Goal: Entertainment & Leisure: Consume media (video, audio)

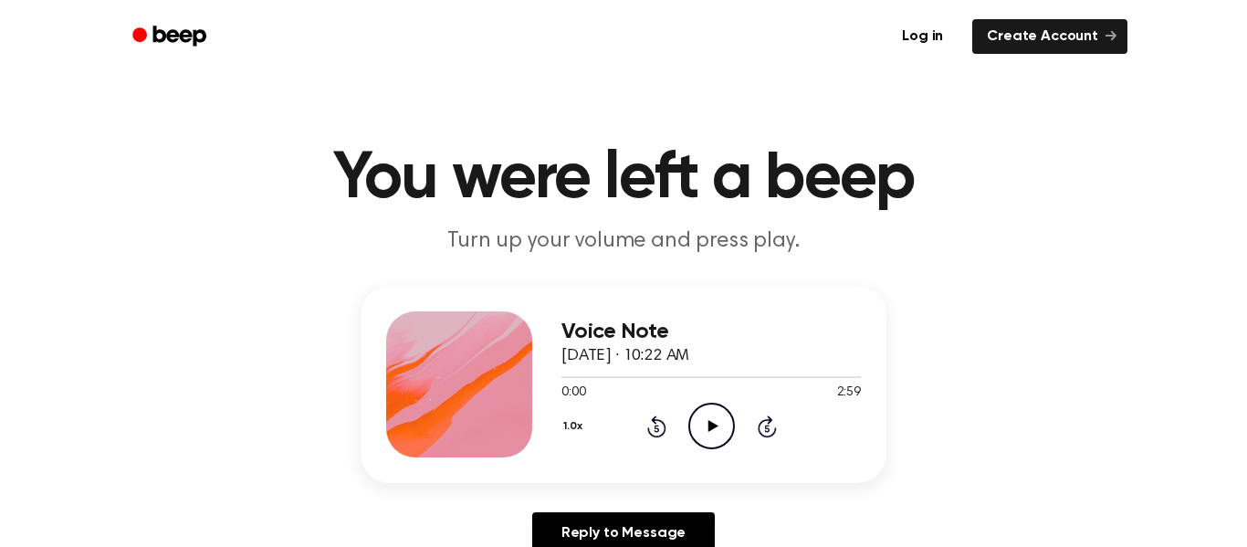
click at [693, 411] on circle at bounding box center [711, 426] width 45 height 45
click at [692, 413] on circle at bounding box center [711, 426] width 45 height 45
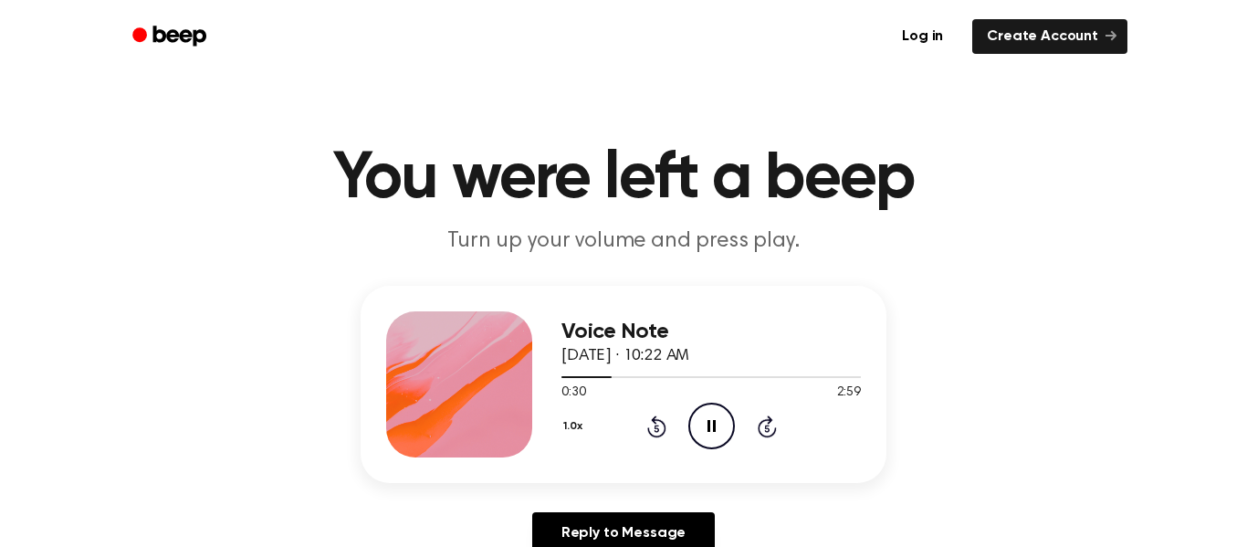
click at [709, 422] on icon at bounding box center [712, 426] width 8 height 12
click at [700, 409] on icon "Play Audio" at bounding box center [712, 426] width 47 height 47
click at [700, 409] on icon "Pause Audio" at bounding box center [712, 426] width 47 height 47
click at [691, 421] on icon "Play Audio" at bounding box center [712, 426] width 47 height 47
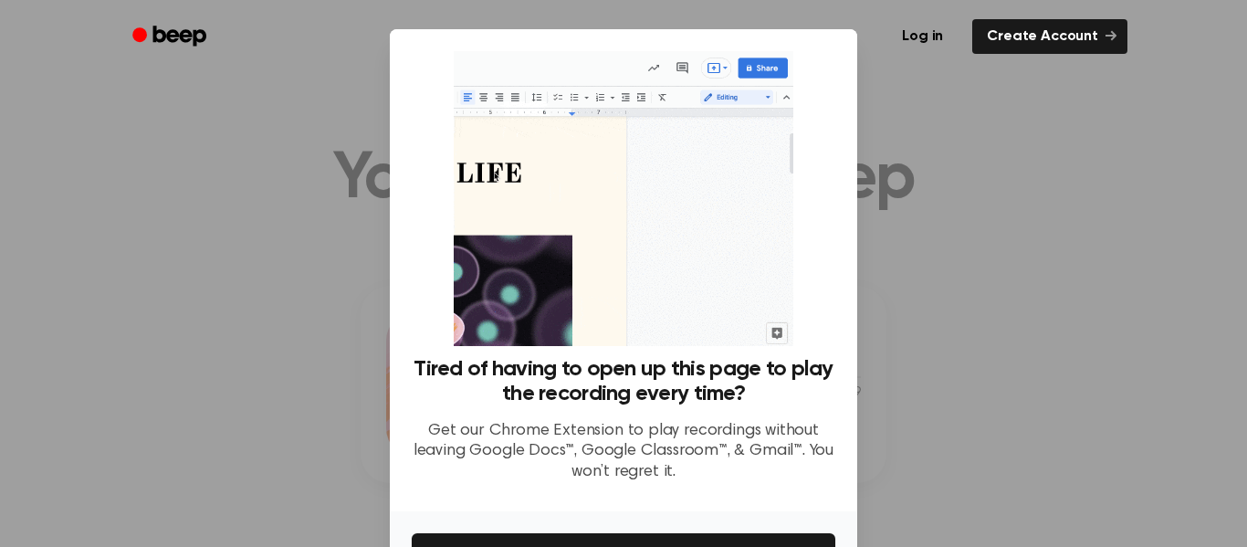
scroll to position [118, 0]
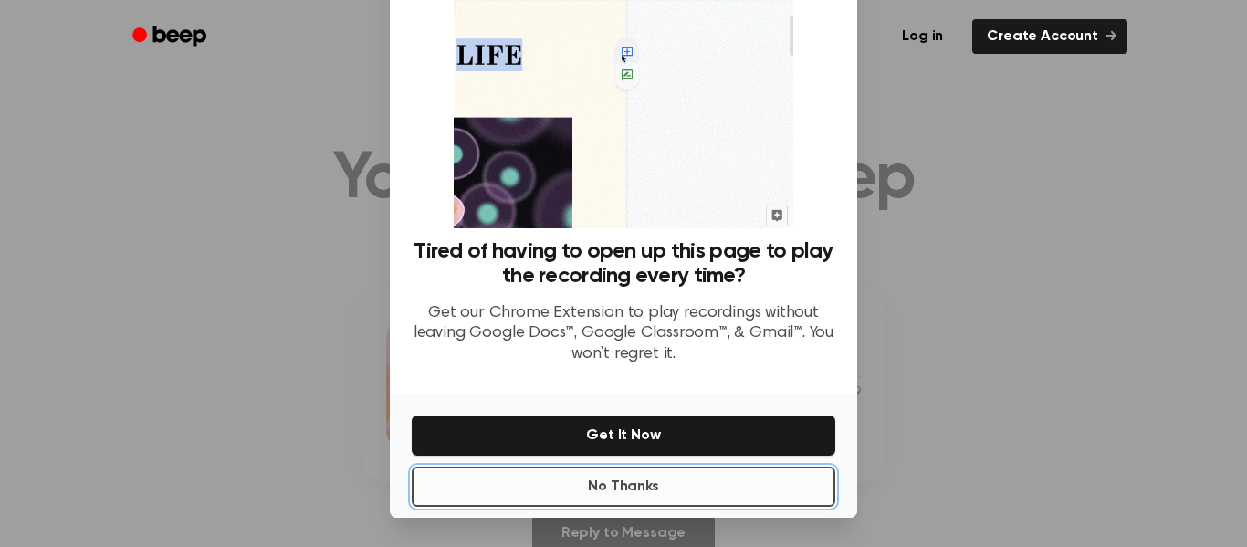
click at [711, 488] on button "No Thanks" at bounding box center [624, 487] width 424 height 40
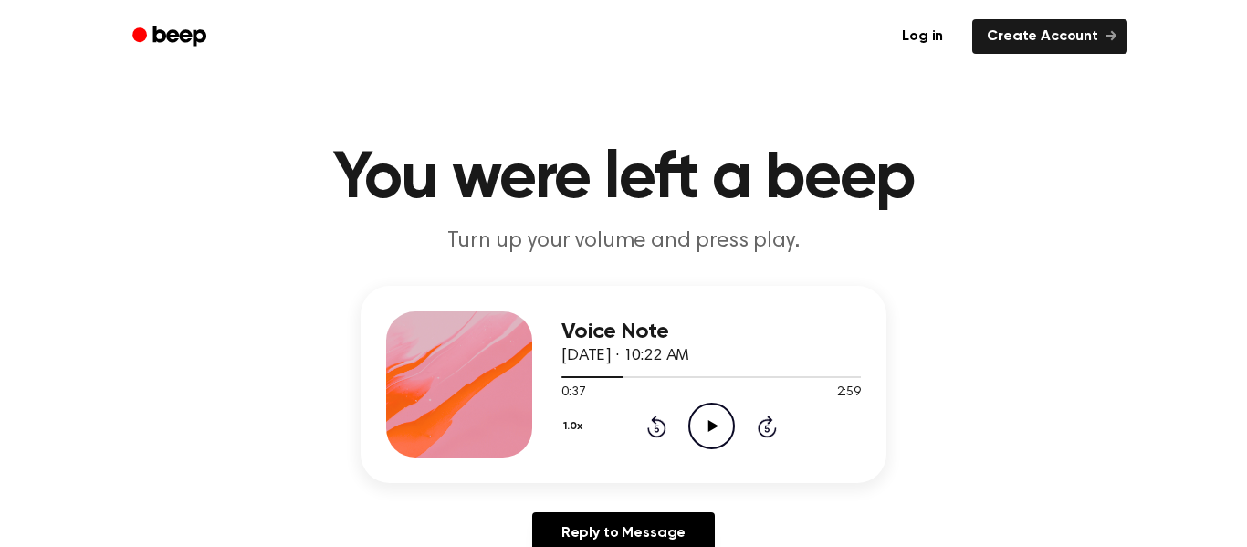
click at [655, 431] on icon at bounding box center [656, 428] width 5 height 7
click at [699, 431] on icon "Play Audio" at bounding box center [712, 426] width 47 height 47
click at [656, 434] on icon "Rewind 5 seconds" at bounding box center [657, 427] width 20 height 24
click at [701, 430] on icon "Pause Audio" at bounding box center [712, 426] width 47 height 47
click at [708, 436] on icon "Play Audio" at bounding box center [712, 426] width 47 height 47
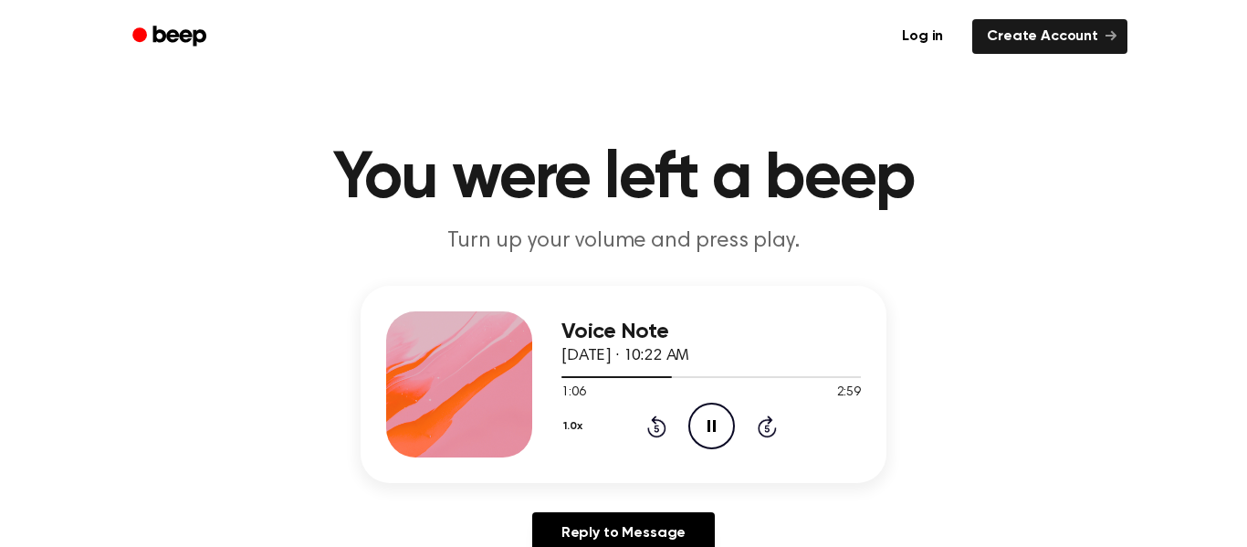
click at [729, 438] on circle at bounding box center [711, 426] width 45 height 45
click at [726, 443] on circle at bounding box center [711, 426] width 45 height 45
click at [710, 425] on icon "Pause Audio" at bounding box center [712, 426] width 47 height 47
click at [710, 425] on icon at bounding box center [713, 426] width 10 height 12
click at [710, 425] on icon "Pause Audio" at bounding box center [712, 426] width 47 height 47
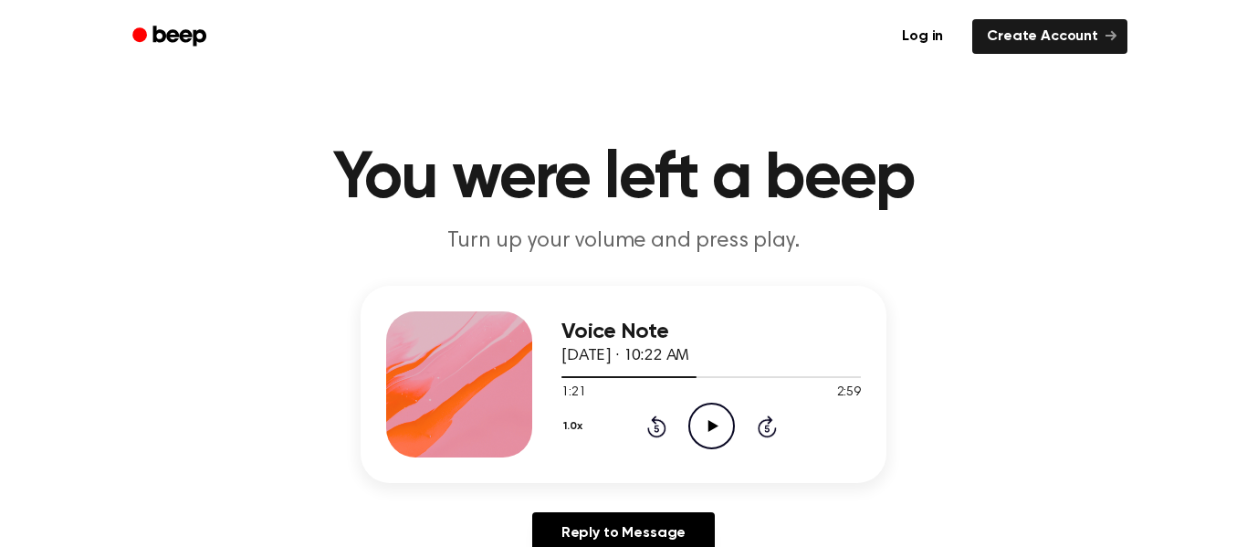
click at [710, 425] on icon at bounding box center [713, 426] width 10 height 12
click at [710, 425] on icon "Pause Audio" at bounding box center [712, 426] width 47 height 47
click at [710, 425] on icon at bounding box center [713, 426] width 10 height 12
click at [710, 425] on icon "Pause Audio" at bounding box center [712, 426] width 47 height 47
click at [757, 434] on icon "Skip 5 seconds" at bounding box center [767, 427] width 20 height 24
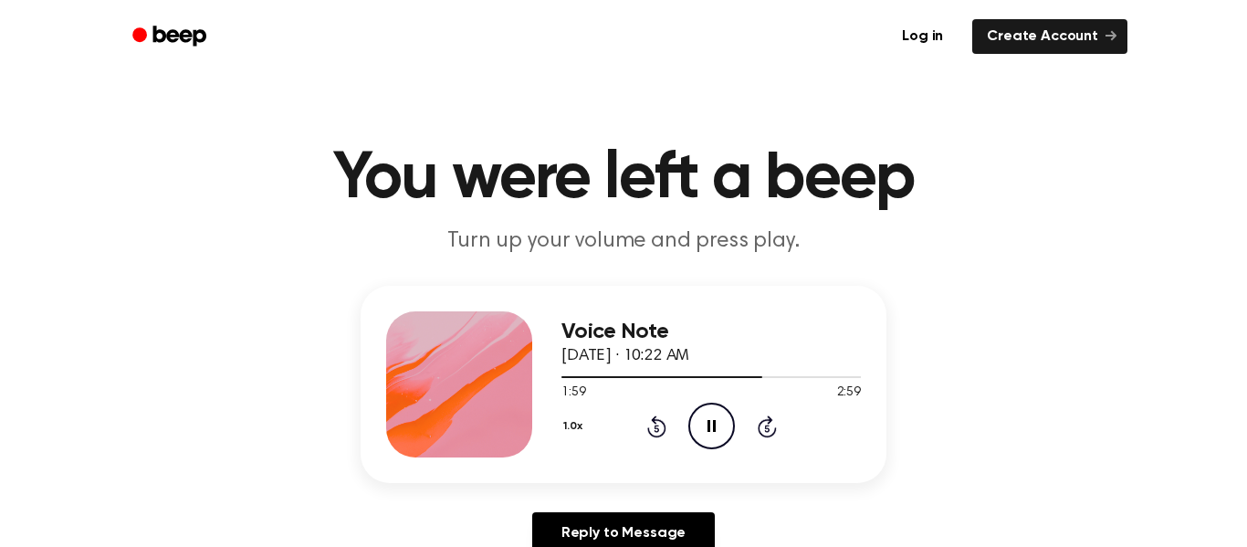
click at [703, 404] on circle at bounding box center [711, 426] width 45 height 45
click at [717, 420] on icon "Play Audio" at bounding box center [712, 426] width 47 height 47
click at [573, 425] on button "1.0x" at bounding box center [575, 426] width 27 height 31
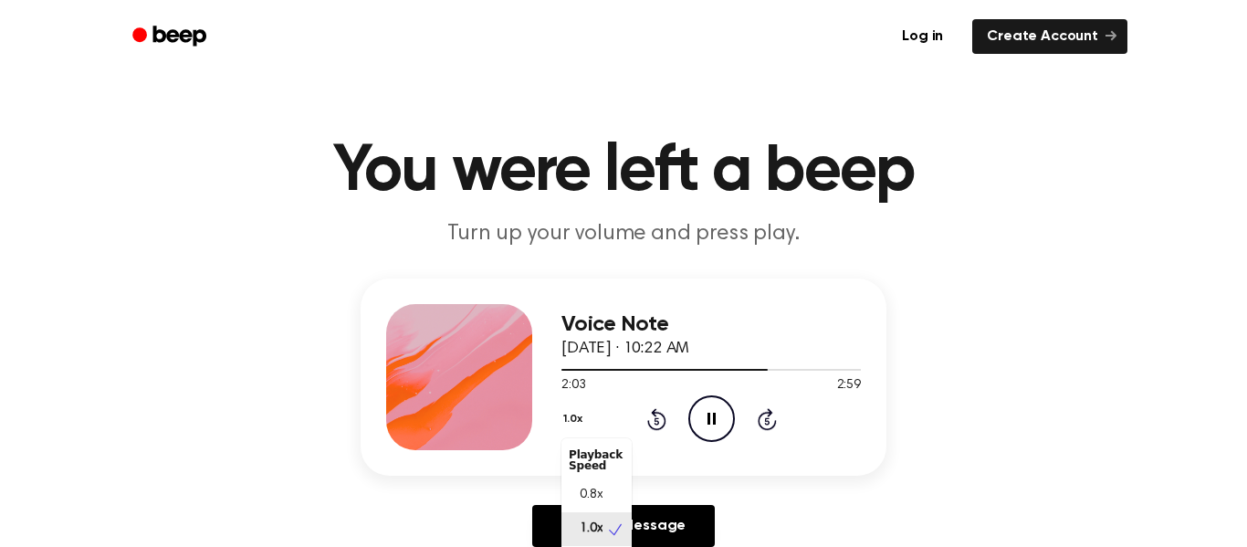
click at [679, 421] on div "1.0x Playback Speed 0.8x 1.0x 1.2x 1.5x 2.0x Rewind 5 seconds Pause Audio Skip …" at bounding box center [712, 418] width 300 height 47
click at [727, 425] on icon "Pause Audio" at bounding box center [712, 418] width 47 height 47
click at [567, 421] on button "1.0x" at bounding box center [575, 419] width 27 height 31
click at [592, 500] on span "0.8x" at bounding box center [591, 495] width 23 height 19
click at [698, 417] on icon "Play Audio" at bounding box center [712, 418] width 47 height 47
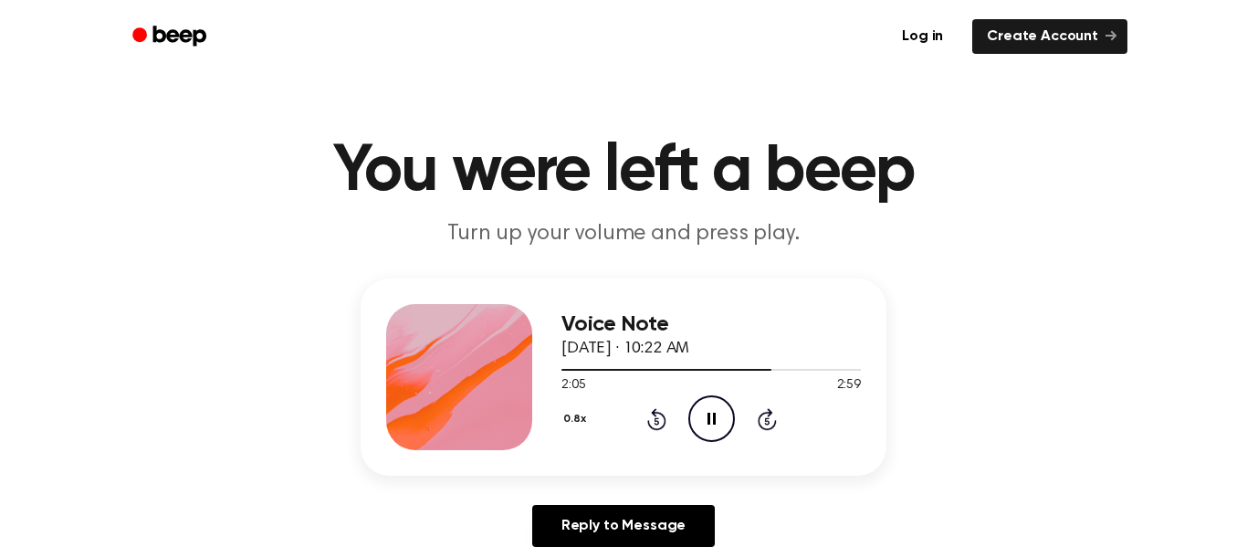
click at [698, 417] on icon "Pause Audio" at bounding box center [712, 418] width 47 height 47
click at [579, 415] on button "0.8x" at bounding box center [577, 419] width 31 height 31
click at [588, 521] on span "1.0x" at bounding box center [591, 529] width 23 height 19
click at [666, 416] on div "1.0x Rewind 5 seconds Play Audio Skip 5 seconds" at bounding box center [712, 418] width 300 height 47
click at [701, 413] on icon "Play Audio" at bounding box center [712, 418] width 47 height 47
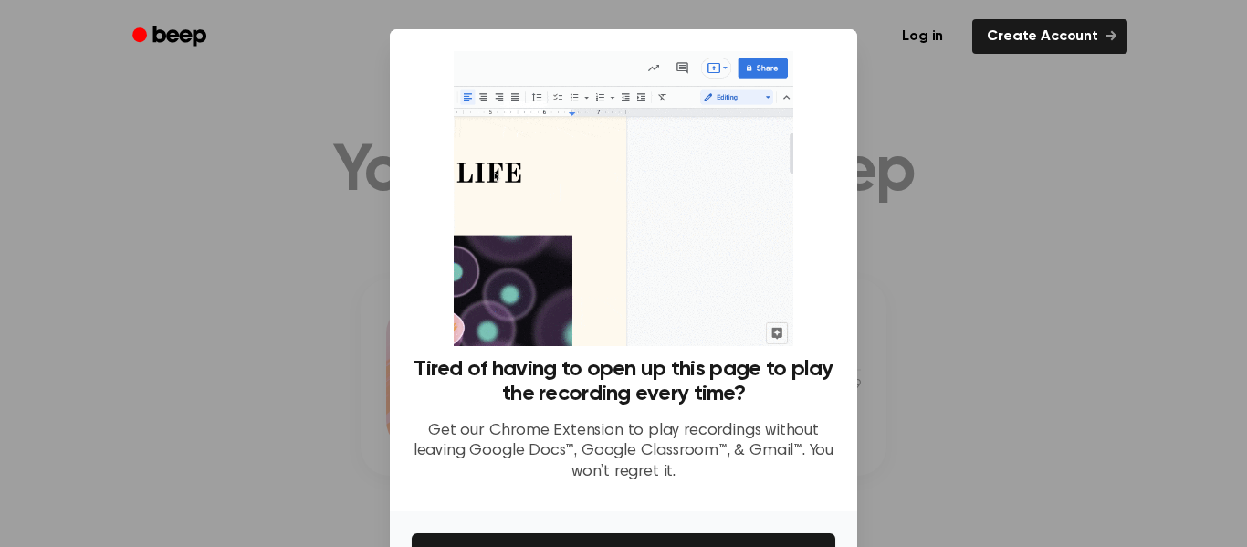
scroll to position [118, 0]
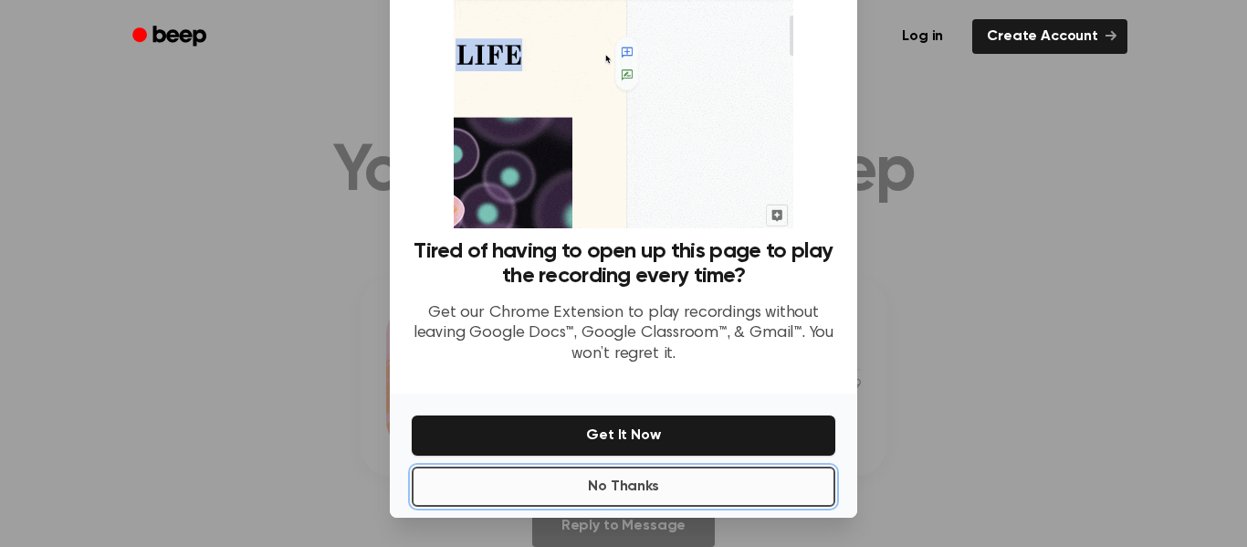
click at [699, 496] on button "No Thanks" at bounding box center [624, 487] width 424 height 40
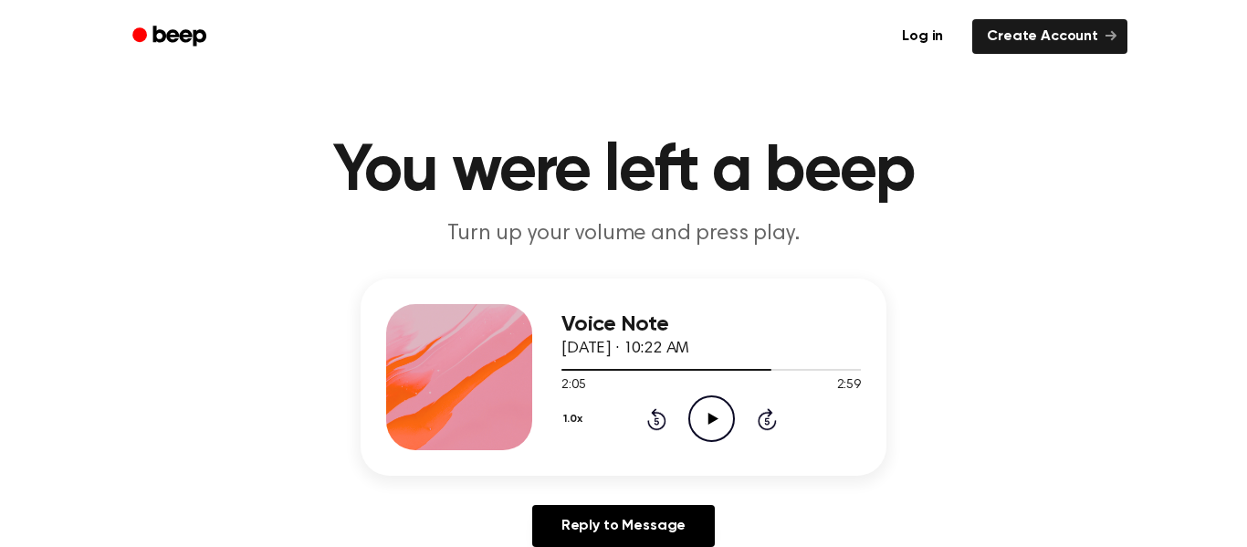
click at [704, 410] on icon "Play Audio" at bounding box center [712, 418] width 47 height 47
click at [653, 419] on icon "Rewind 5 seconds" at bounding box center [657, 419] width 20 height 24
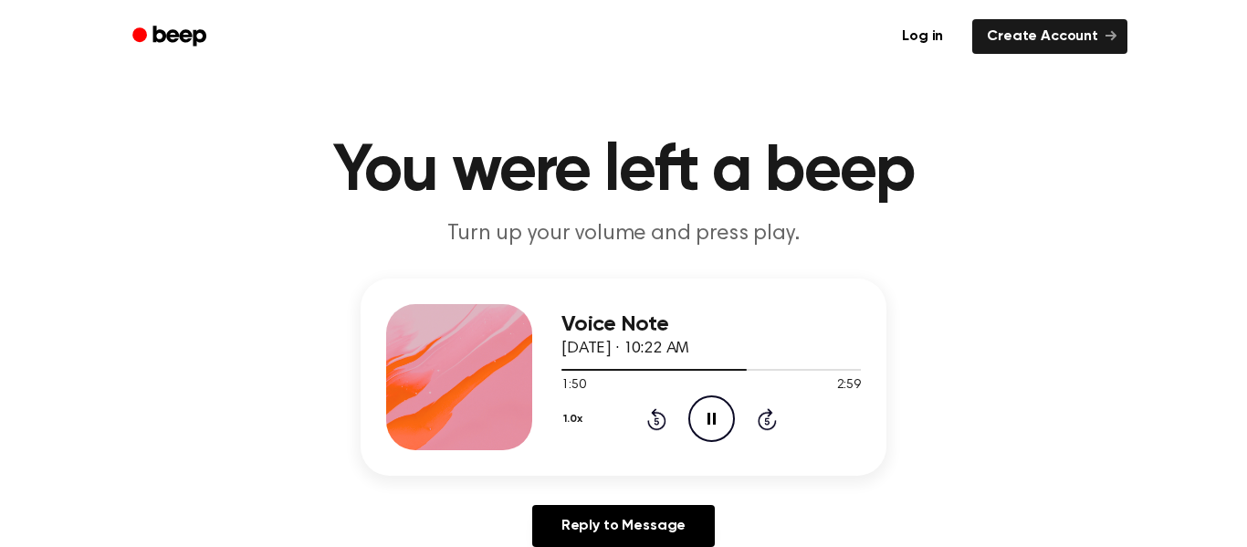
click at [653, 421] on icon "Rewind 5 seconds" at bounding box center [657, 419] width 20 height 24
click at [706, 407] on icon "Pause Audio" at bounding box center [712, 418] width 47 height 47
click at [728, 419] on icon "Play Audio" at bounding box center [712, 418] width 47 height 47
click at [761, 414] on icon at bounding box center [767, 419] width 19 height 22
click at [731, 423] on icon "Pause Audio" at bounding box center [712, 418] width 47 height 47
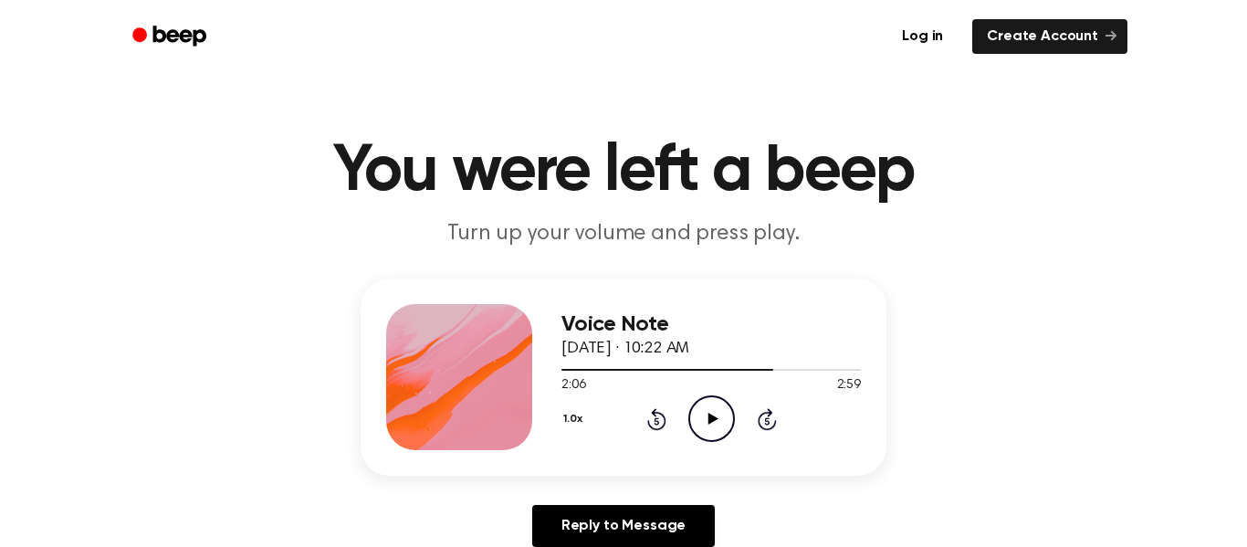
click at [699, 420] on icon "Play Audio" at bounding box center [712, 418] width 47 height 47
click at [699, 420] on icon "Pause Audio" at bounding box center [712, 418] width 47 height 47
click at [638, 420] on div "1.0x Rewind 5 seconds Play Audio Skip 5 seconds" at bounding box center [712, 418] width 300 height 47
click at [714, 411] on icon "Play Audio" at bounding box center [712, 418] width 47 height 47
click at [652, 420] on icon "Rewind 5 seconds" at bounding box center [657, 419] width 20 height 24
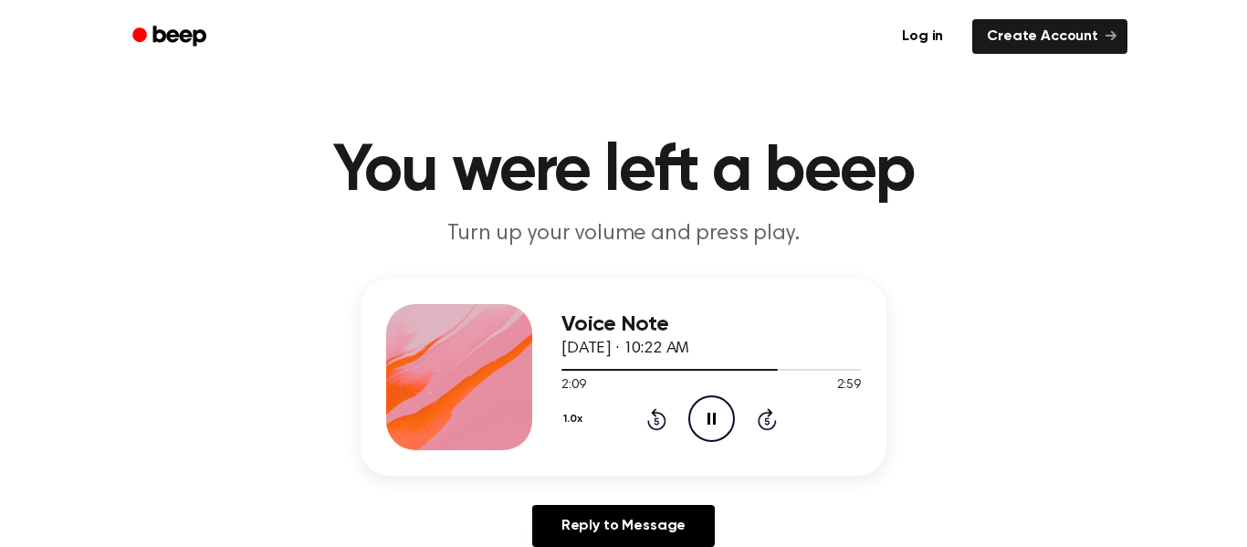
click at [652, 421] on icon "Rewind 5 seconds" at bounding box center [657, 419] width 20 height 24
click at [652, 420] on icon "Rewind 5 seconds" at bounding box center [657, 419] width 20 height 24
click at [652, 416] on icon "Rewind 5 seconds" at bounding box center [657, 419] width 20 height 24
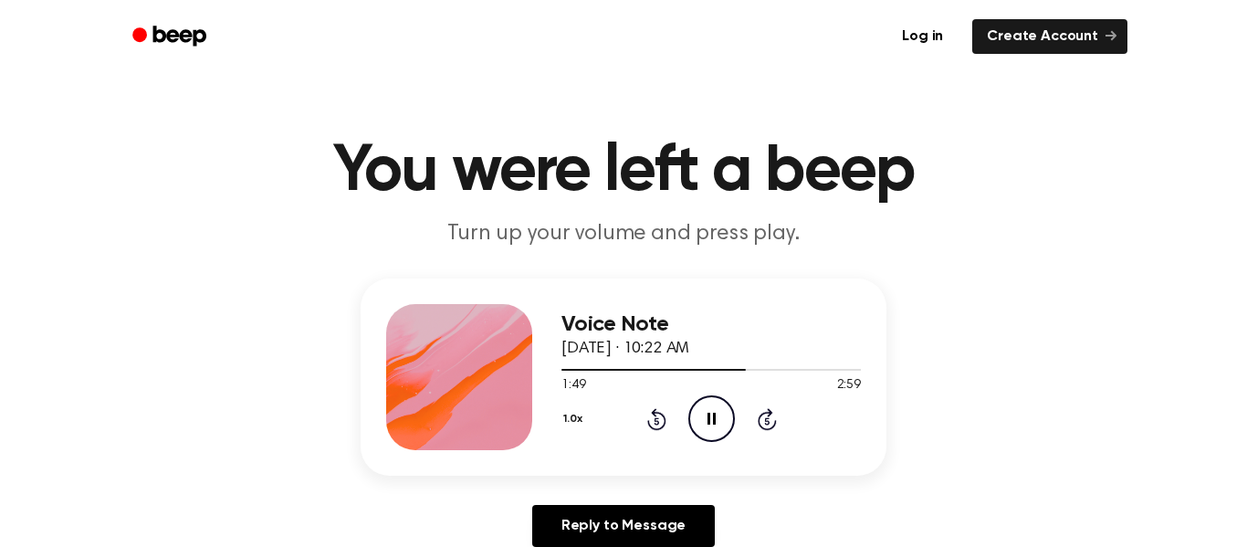
click at [650, 419] on icon "Rewind 5 seconds" at bounding box center [657, 419] width 20 height 24
click at [772, 424] on icon "Skip 5 seconds" at bounding box center [767, 419] width 20 height 24
click at [705, 415] on icon "Pause Audio" at bounding box center [712, 418] width 47 height 47
click at [705, 415] on icon "Play Audio" at bounding box center [712, 418] width 47 height 47
click at [705, 417] on icon "Pause Audio" at bounding box center [712, 418] width 47 height 47
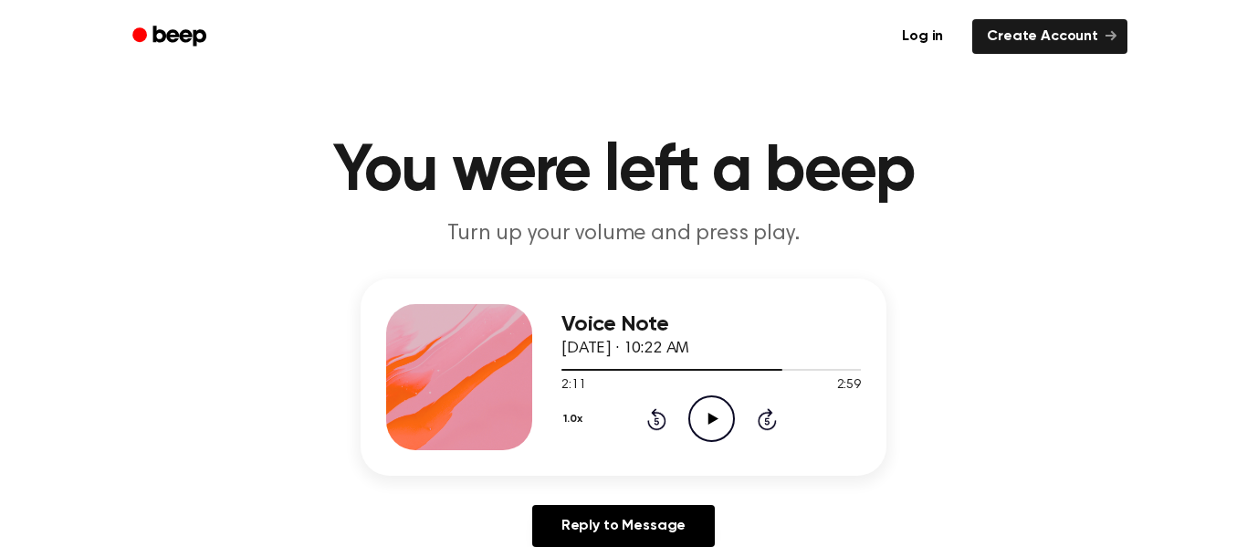
click at [705, 417] on icon "Play Audio" at bounding box center [712, 418] width 47 height 47
click at [650, 415] on icon "Rewind 5 seconds" at bounding box center [657, 419] width 20 height 24
click at [725, 413] on icon "Pause Audio" at bounding box center [712, 418] width 47 height 47
click at [652, 423] on icon "Rewind 5 seconds" at bounding box center [657, 419] width 20 height 24
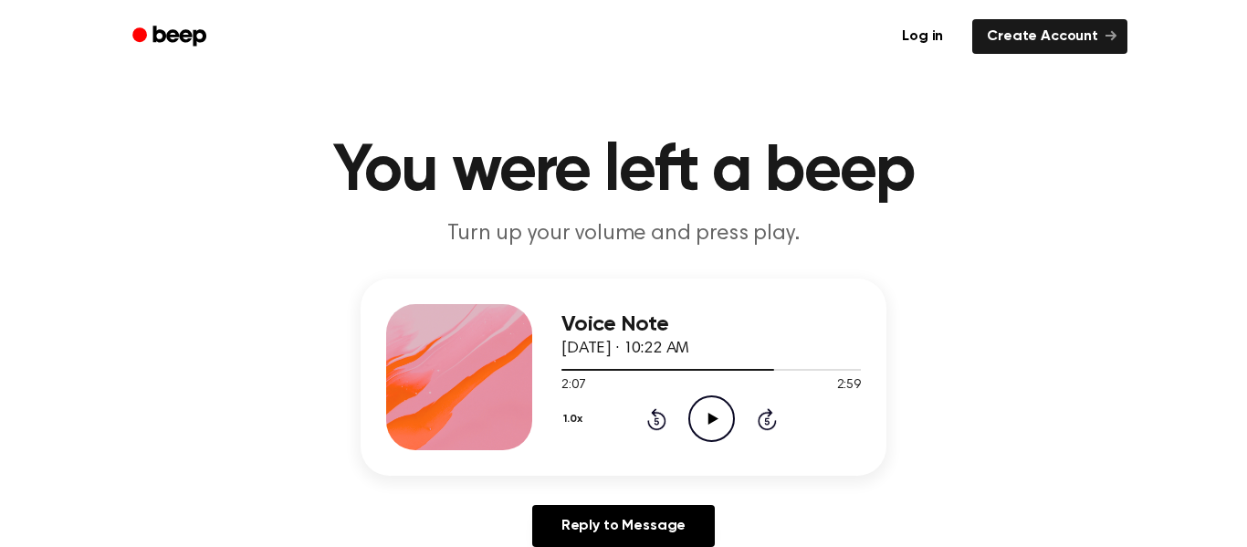
click at [699, 415] on icon "Play Audio" at bounding box center [712, 418] width 47 height 47
click at [664, 419] on icon at bounding box center [656, 419] width 19 height 22
click at [657, 428] on icon at bounding box center [656, 419] width 19 height 22
click at [778, 411] on div "1.0x Rewind 5 seconds Pause Audio Skip 5 seconds" at bounding box center [712, 418] width 300 height 47
click at [773, 414] on icon "Skip 5 seconds" at bounding box center [767, 419] width 20 height 24
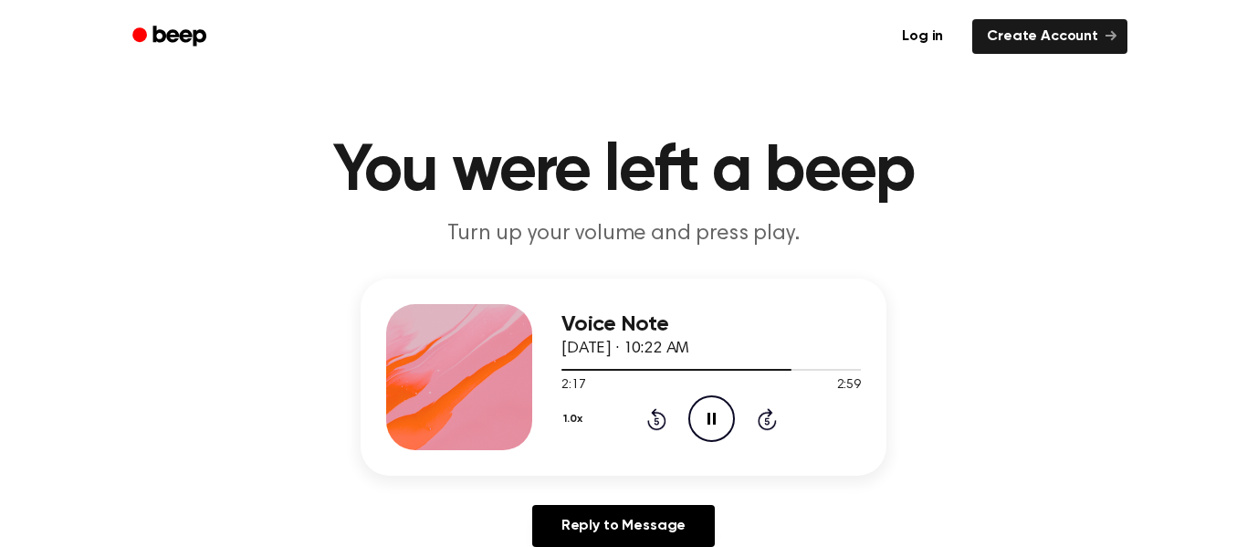
click at [659, 418] on icon "Rewind 5 seconds" at bounding box center [657, 419] width 20 height 24
click at [659, 415] on icon "Rewind 5 seconds" at bounding box center [657, 419] width 20 height 24
click at [697, 410] on icon "Pause Audio" at bounding box center [712, 418] width 47 height 47
click at [701, 416] on icon "Play Audio" at bounding box center [712, 418] width 47 height 47
click at [710, 417] on icon "Pause Audio" at bounding box center [712, 418] width 47 height 47
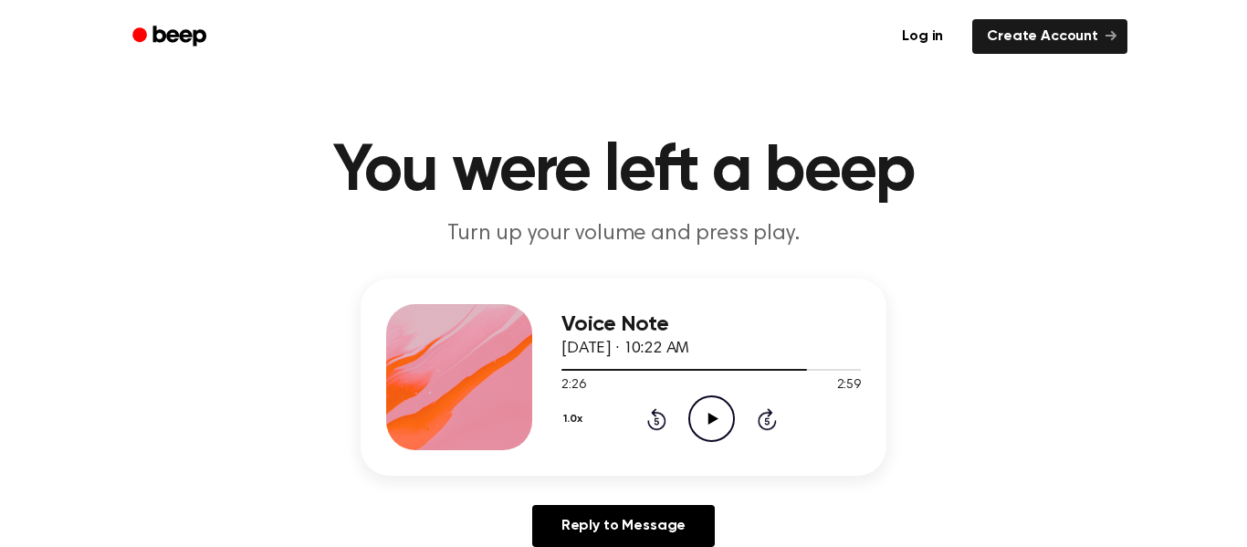
click at [647, 411] on icon "Rewind 5 seconds" at bounding box center [657, 419] width 20 height 24
click at [654, 415] on icon at bounding box center [656, 419] width 19 height 22
click at [696, 421] on icon "Play Audio" at bounding box center [712, 418] width 47 height 47
click at [706, 414] on icon "Pause Audio" at bounding box center [712, 418] width 47 height 47
click at [706, 414] on icon "Play Audio" at bounding box center [712, 418] width 47 height 47
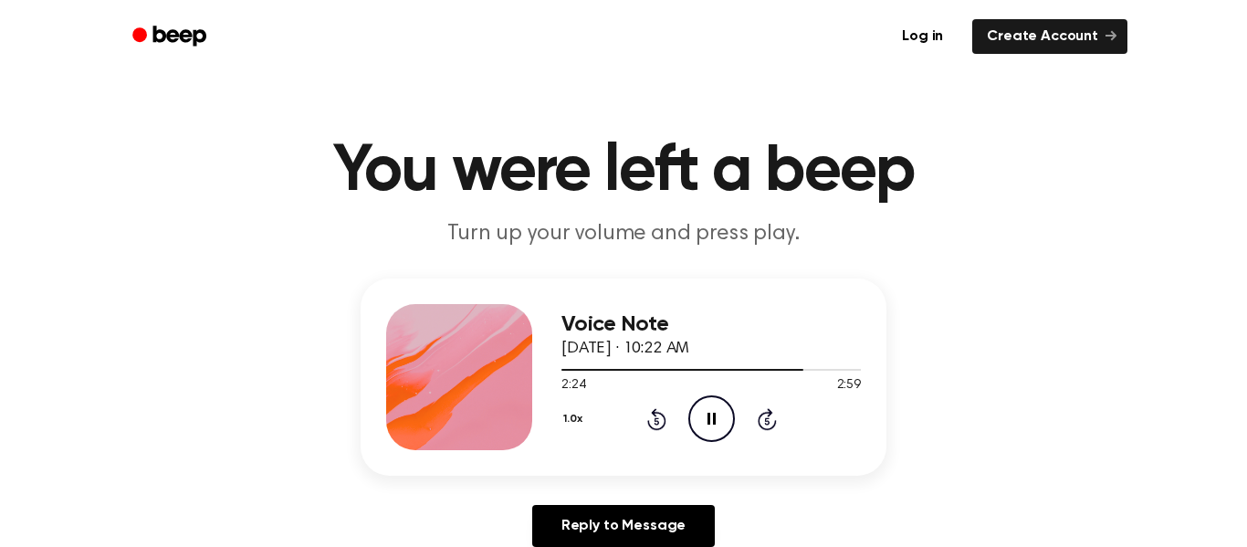
click at [706, 414] on icon "Pause Audio" at bounding box center [712, 418] width 47 height 47
